Goal: Entertainment & Leisure: Consume media (video, audio)

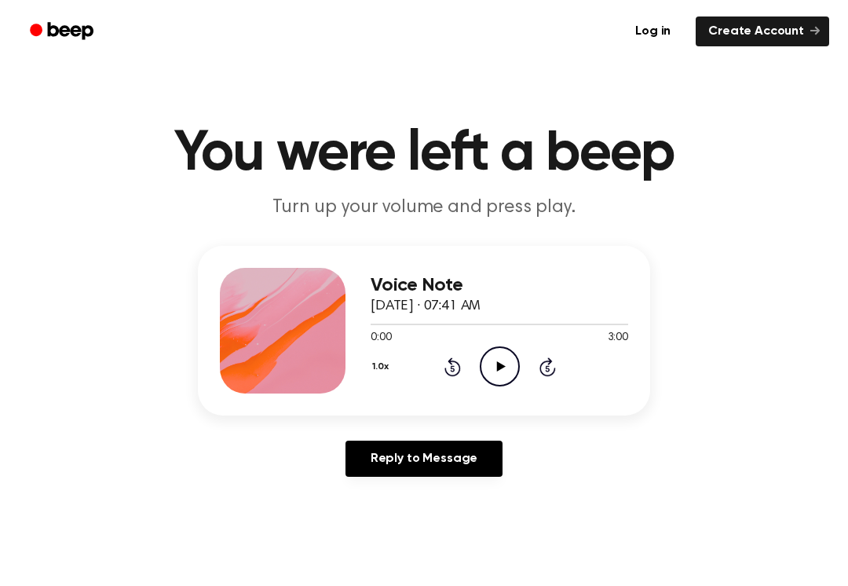
click at [499, 364] on icon at bounding box center [500, 366] width 9 height 10
click at [454, 376] on icon at bounding box center [452, 366] width 16 height 19
click at [515, 368] on icon "Pause Audio" at bounding box center [500, 366] width 40 height 40
click at [459, 367] on icon at bounding box center [452, 366] width 16 height 19
click at [458, 367] on icon at bounding box center [452, 366] width 16 height 19
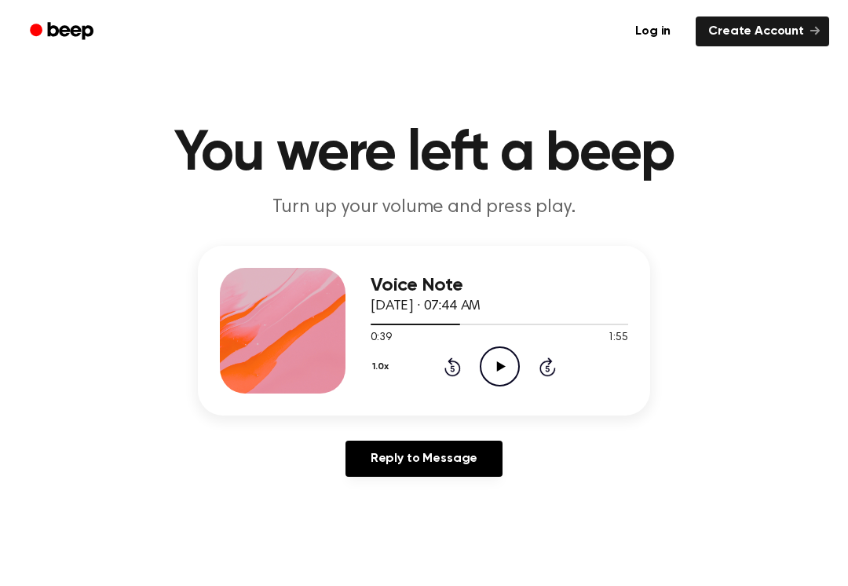
click at [449, 362] on icon at bounding box center [452, 366] width 16 height 19
click at [458, 363] on icon at bounding box center [452, 366] width 16 height 19
click at [457, 363] on icon at bounding box center [452, 366] width 16 height 19
click at [460, 364] on icon "Rewind 5 seconds" at bounding box center [452, 366] width 17 height 20
click at [452, 375] on icon at bounding box center [452, 366] width 16 height 19
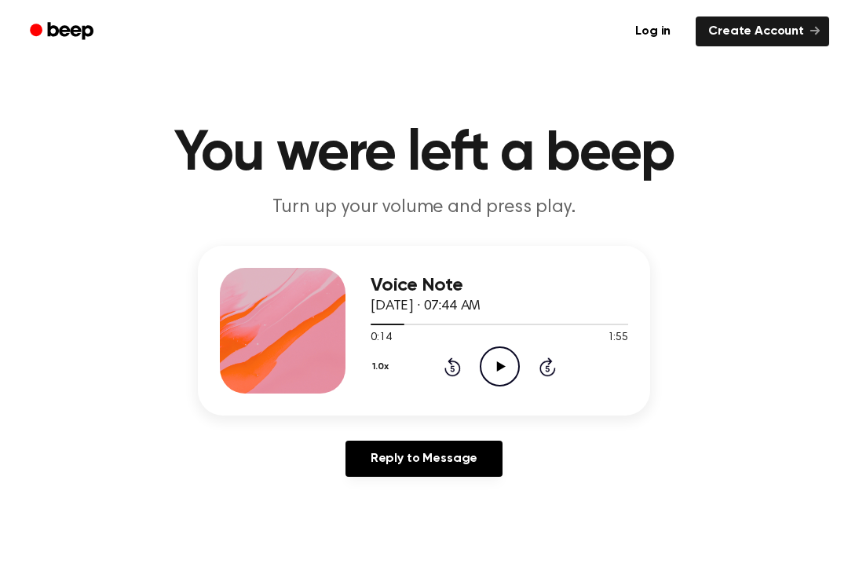
click at [457, 365] on icon "Rewind 5 seconds" at bounding box center [452, 366] width 17 height 20
click at [456, 365] on icon "Rewind 5 seconds" at bounding box center [452, 366] width 17 height 20
click at [504, 362] on icon "Play Audio" at bounding box center [500, 366] width 40 height 40
click at [507, 362] on icon "Pause Audio" at bounding box center [500, 366] width 40 height 40
click at [499, 354] on icon "Play Audio" at bounding box center [500, 366] width 40 height 40
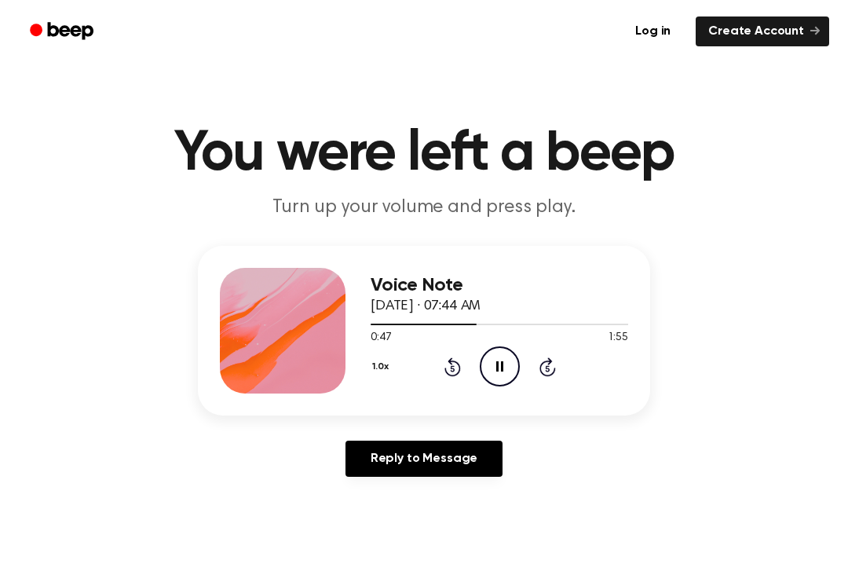
click at [506, 363] on icon "Pause Audio" at bounding box center [500, 366] width 40 height 40
click at [509, 363] on icon "Play Audio" at bounding box center [500, 366] width 40 height 40
click at [513, 365] on icon "Pause Audio" at bounding box center [500, 366] width 40 height 40
click at [488, 380] on icon "Play Audio" at bounding box center [500, 366] width 40 height 40
click at [487, 380] on circle at bounding box center [499, 366] width 38 height 38
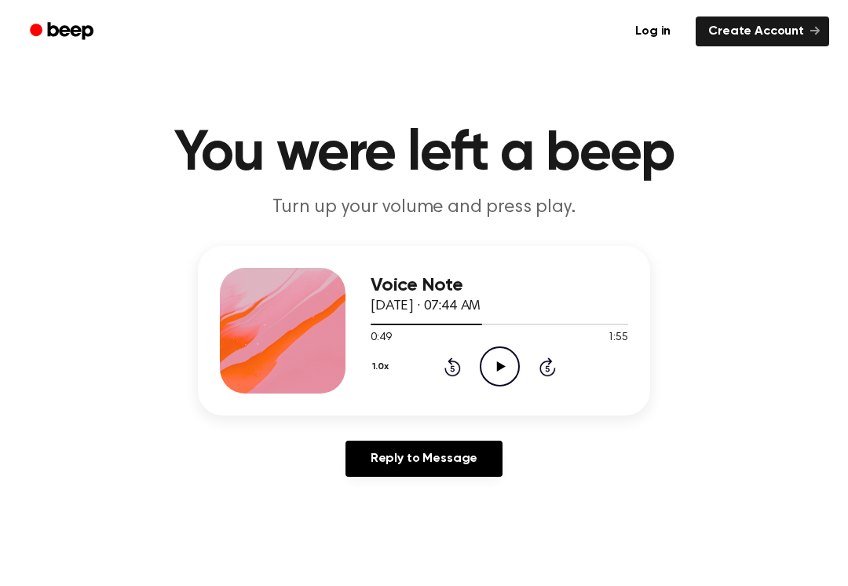
click at [513, 370] on icon "Play Audio" at bounding box center [500, 366] width 40 height 40
click at [515, 374] on icon "Pause Audio" at bounding box center [500, 366] width 40 height 40
click at [455, 374] on icon at bounding box center [452, 366] width 16 height 19
click at [460, 368] on icon at bounding box center [452, 366] width 16 height 19
click at [501, 363] on icon "Play Audio" at bounding box center [500, 366] width 40 height 40
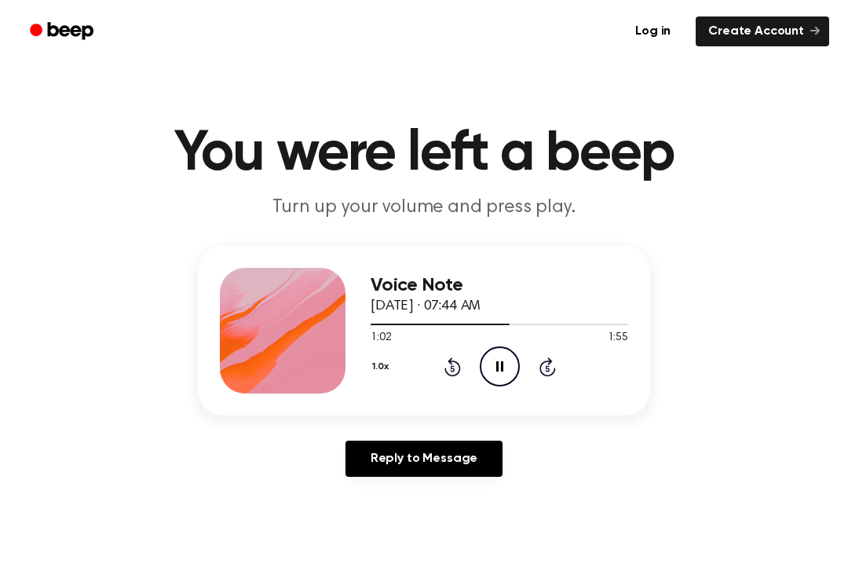
click at [506, 374] on icon "Pause Audio" at bounding box center [500, 366] width 40 height 40
click at [512, 364] on icon "Play Audio" at bounding box center [500, 366] width 40 height 40
click at [502, 358] on icon "Pause Audio" at bounding box center [500, 366] width 40 height 40
click at [457, 372] on icon at bounding box center [452, 366] width 16 height 19
click at [492, 373] on icon "Play Audio" at bounding box center [500, 366] width 40 height 40
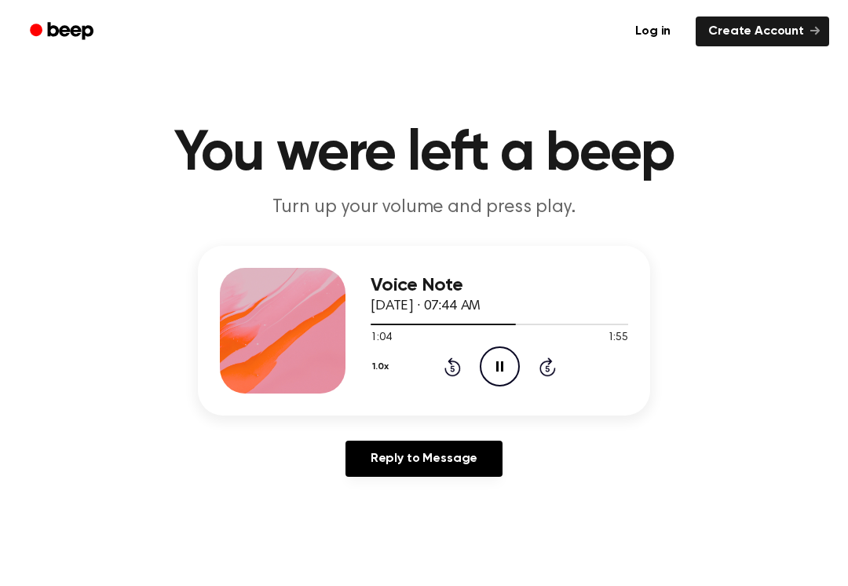
click at [491, 375] on icon "Pause Audio" at bounding box center [500, 366] width 40 height 40
click at [458, 359] on icon "Rewind 5 seconds" at bounding box center [452, 366] width 17 height 20
click at [463, 356] on div "1.0x Rewind 5 seconds Play Audio Skip 5 seconds" at bounding box center [500, 366] width 258 height 40
click at [459, 362] on icon "Rewind 5 seconds" at bounding box center [452, 366] width 17 height 20
click at [509, 363] on icon "Play Audio" at bounding box center [500, 366] width 40 height 40
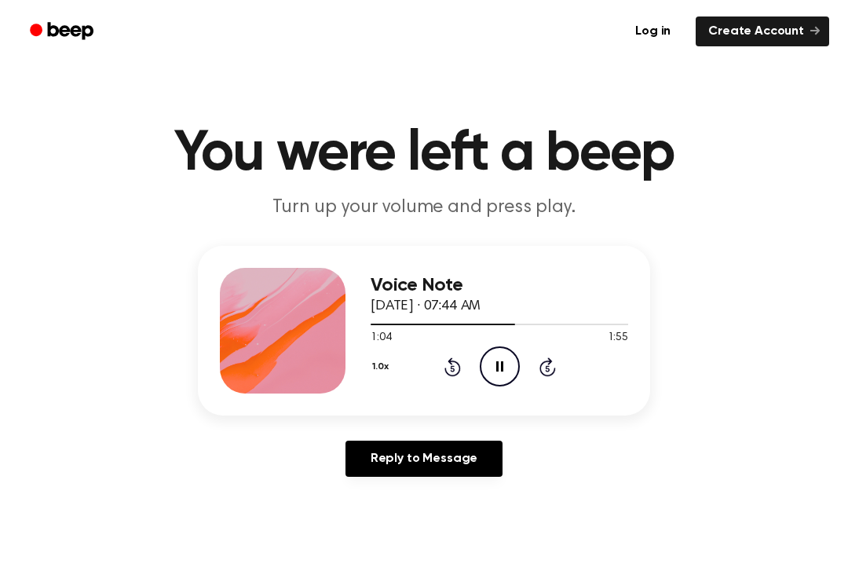
click at [509, 369] on icon "Pause Audio" at bounding box center [500, 366] width 40 height 40
click at [515, 370] on icon "Play Audio" at bounding box center [500, 366] width 40 height 40
click at [507, 383] on circle at bounding box center [499, 366] width 38 height 38
click at [501, 375] on icon "Play Audio" at bounding box center [500, 366] width 40 height 40
click at [499, 386] on div "Voice Note [DATE] · 07:44 AM 1:33 1:55 Your browser does not support the [objec…" at bounding box center [500, 331] width 258 height 126
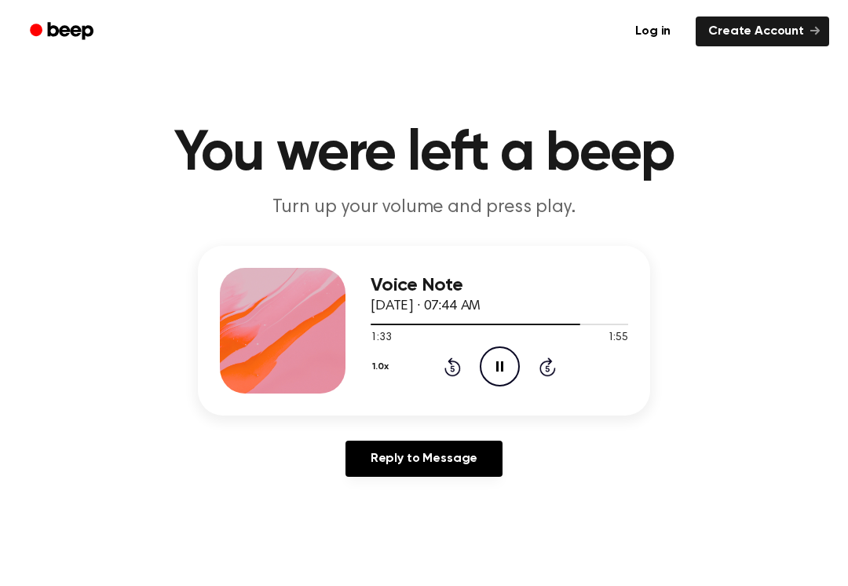
click at [503, 374] on icon "Pause Audio" at bounding box center [500, 366] width 40 height 40
click at [489, 386] on div "Voice Note [DATE] · 07:44 AM 1:33 1:55 Your browser does not support the [objec…" at bounding box center [500, 331] width 258 height 126
click at [489, 385] on icon "Play Audio" at bounding box center [500, 366] width 40 height 40
click at [495, 371] on icon "Pause Audio" at bounding box center [500, 366] width 40 height 40
click at [309, 453] on div "Reply to Message" at bounding box center [424, 464] width 452 height 49
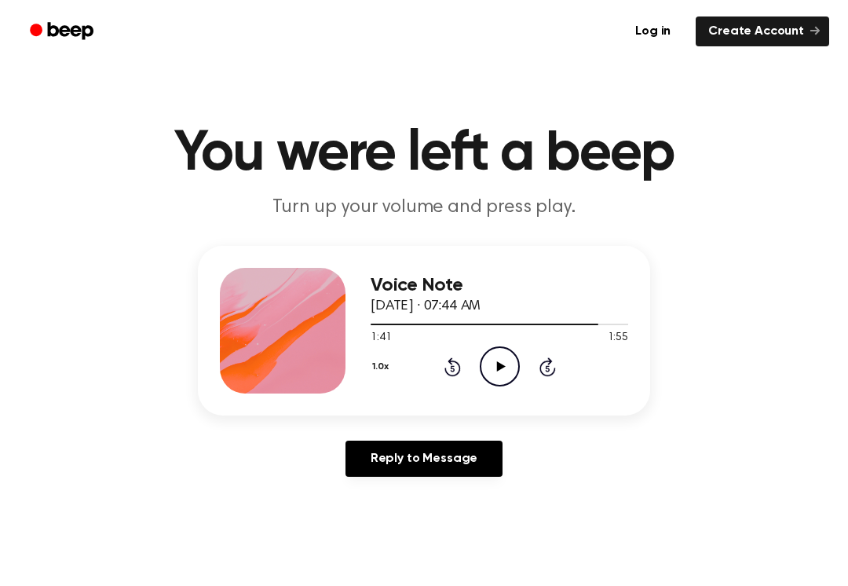
click at [512, 372] on icon "Play Audio" at bounding box center [500, 366] width 40 height 40
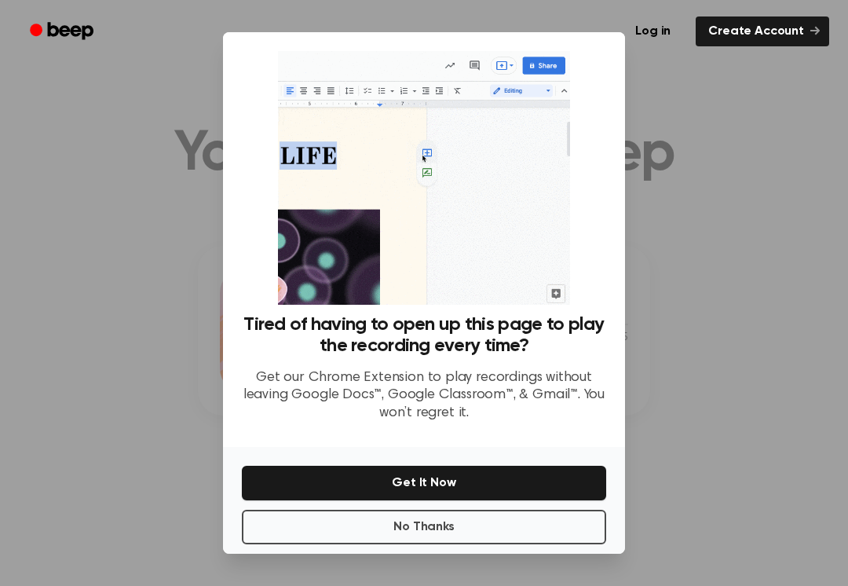
click at [556, 526] on button "No Thanks" at bounding box center [424, 527] width 364 height 35
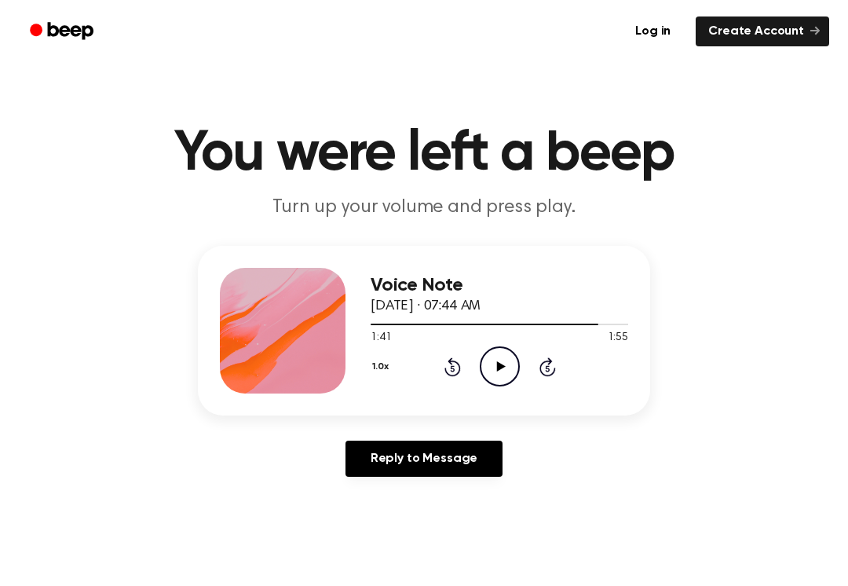
click at [496, 356] on icon "Play Audio" at bounding box center [500, 366] width 40 height 40
click at [512, 364] on icon "Play Audio" at bounding box center [500, 366] width 40 height 40
